Goal: Navigation & Orientation: Go to known website

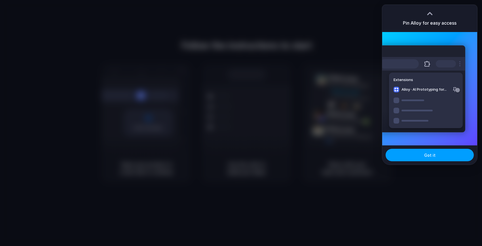
click at [440, 156] on button "Got it" at bounding box center [430, 155] width 88 height 12
